Goal: Book appointment/travel/reservation

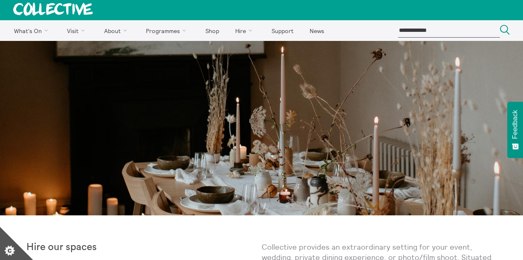
scroll to position [9, 0]
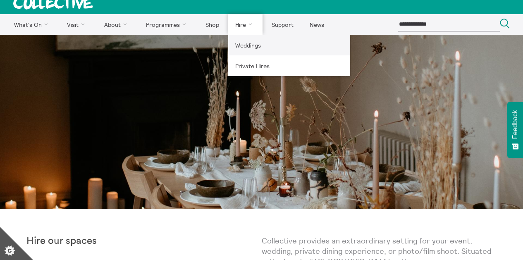
click at [236, 46] on link "Weddings" at bounding box center [289, 45] width 122 height 21
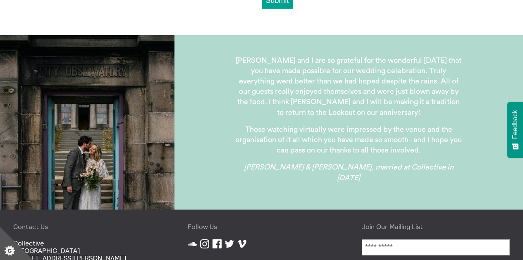
scroll to position [731, 0]
